Goal: Check status: Check status

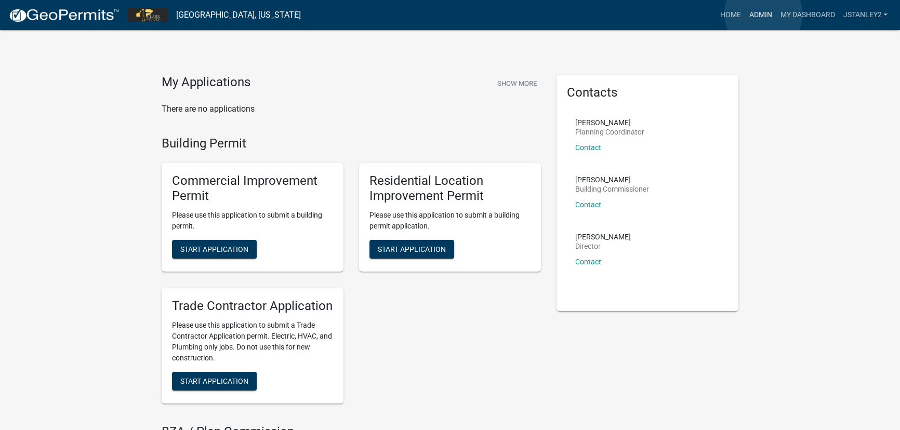
click at [763, 14] on link "Admin" at bounding box center [759, 15] width 31 height 20
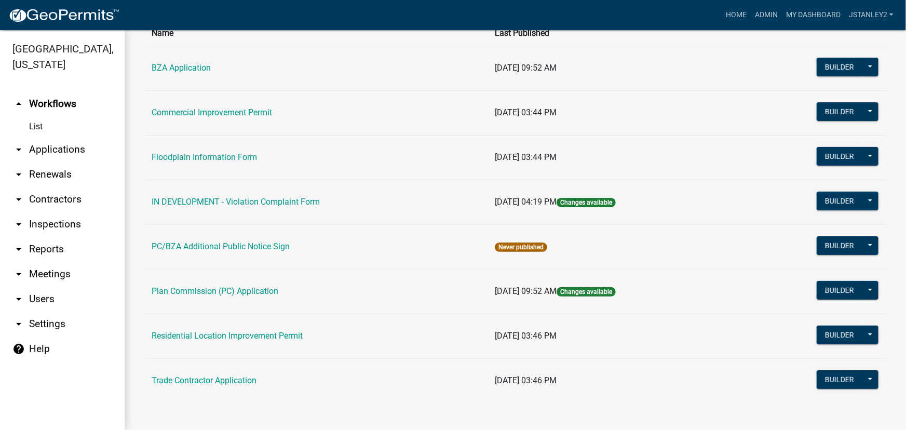
scroll to position [90, 0]
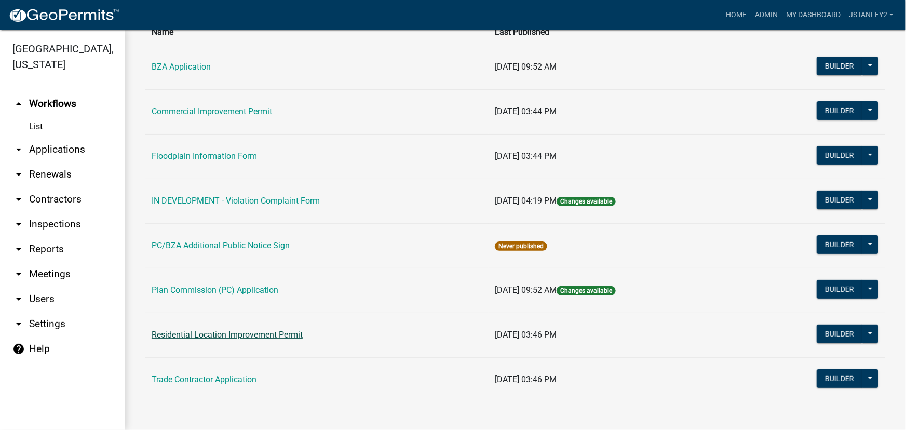
click at [239, 335] on link "Residential Location Improvement Permit" at bounding box center [227, 335] width 151 height 10
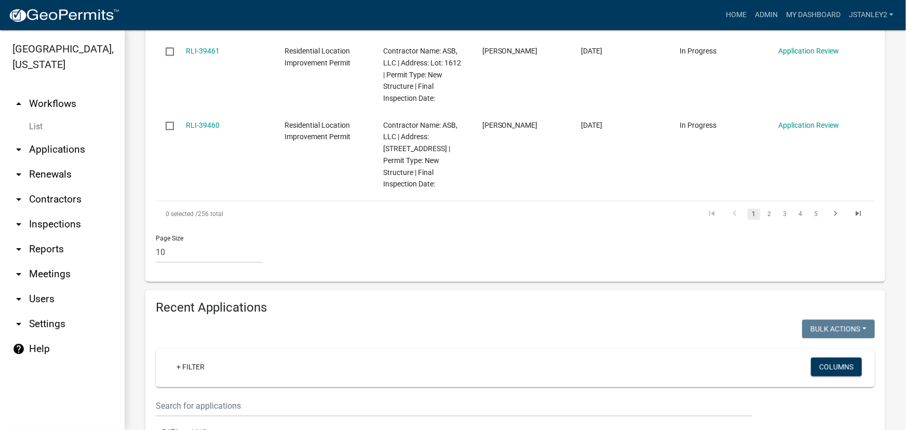
scroll to position [1039, 0]
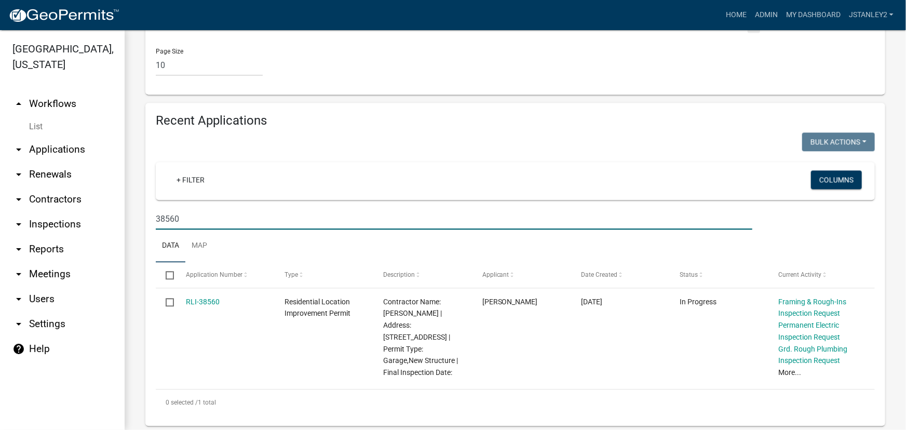
scroll to position [1180, 0]
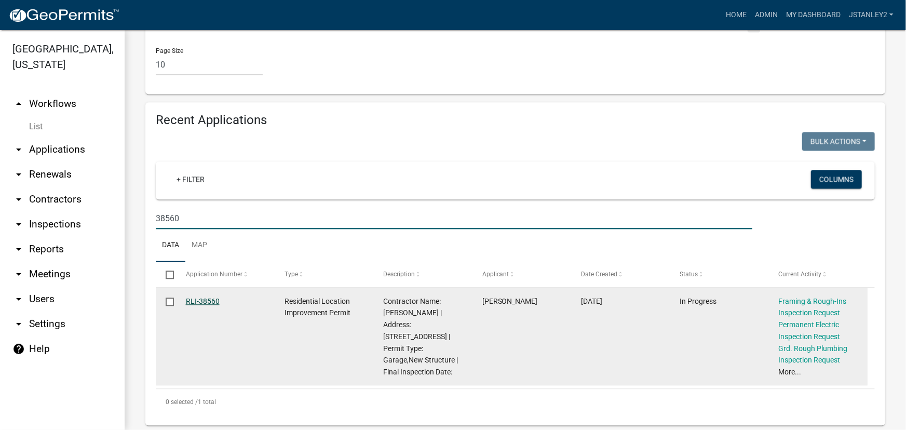
type input "38560"
click at [207, 297] on link "RLI-38560" at bounding box center [203, 301] width 34 height 8
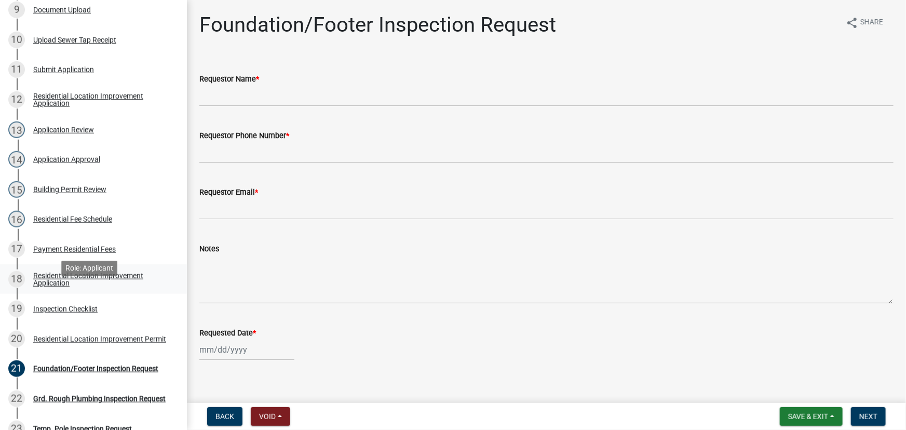
scroll to position [425, 0]
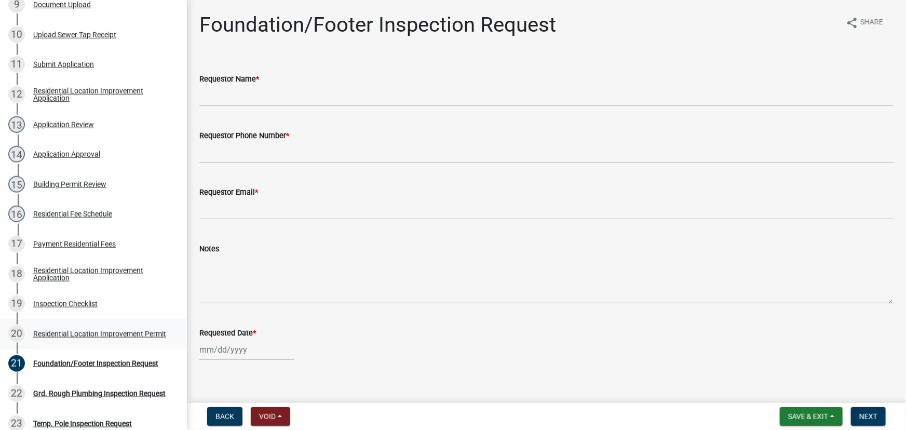
click at [79, 330] on div "Residential Location Improvement Permit" at bounding box center [99, 333] width 133 height 7
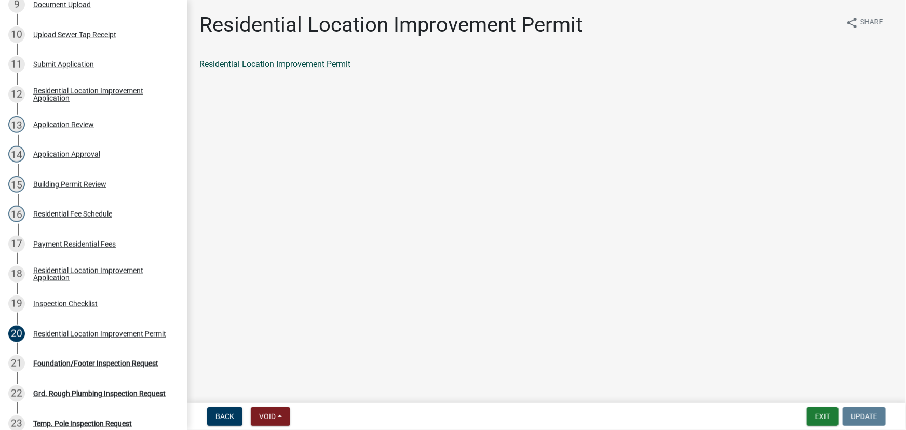
click at [304, 59] on link "Residential Location Improvement Permit" at bounding box center [274, 64] width 151 height 10
click at [824, 419] on button "Exit" at bounding box center [823, 416] width 32 height 19
